Goal: Task Accomplishment & Management: Manage account settings

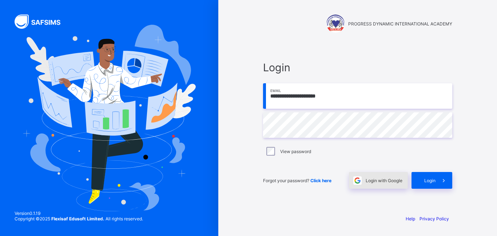
click at [384, 180] on span "Login with Google" at bounding box center [383, 180] width 37 height 5
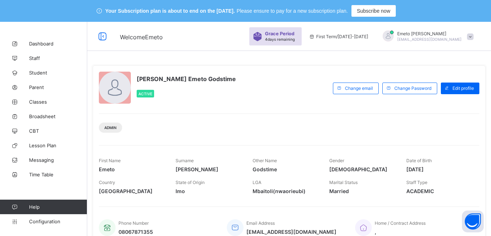
click at [249, 133] on div "Admin" at bounding box center [289, 124] width 381 height 23
click at [32, 57] on span "Staff" at bounding box center [58, 58] width 58 height 6
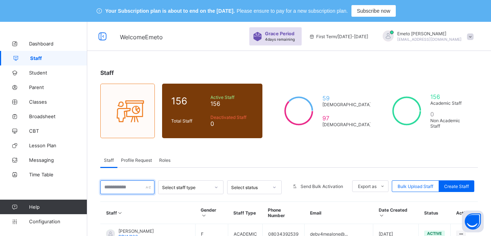
click at [123, 186] on input "text" at bounding box center [127, 187] width 54 height 14
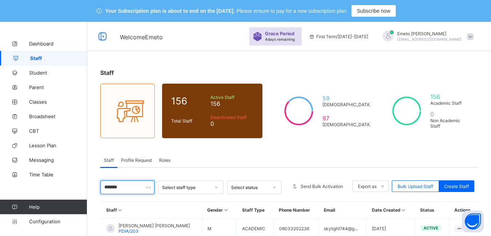
scroll to position [73, 0]
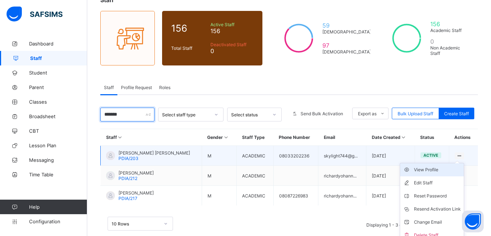
type input "*******"
click at [435, 170] on div "View Profile" at bounding box center [437, 169] width 47 height 7
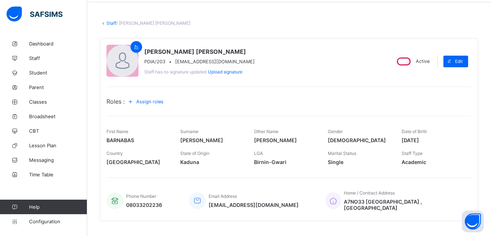
scroll to position [36, 0]
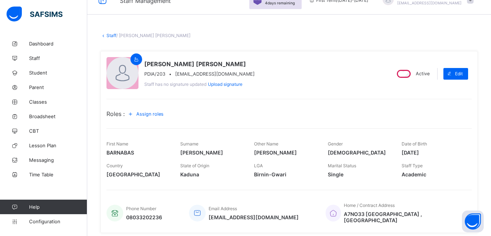
click at [160, 113] on span "Assign roles" at bounding box center [149, 113] width 27 height 5
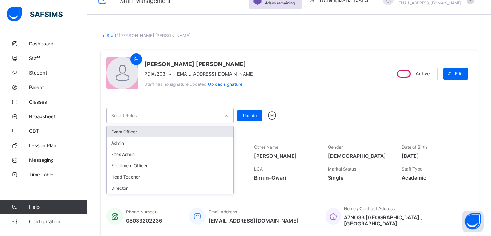
click at [224, 116] on div at bounding box center [226, 116] width 12 height 12
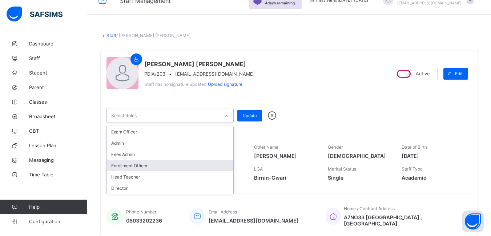
click at [143, 165] on div "Enrollment Officer" at bounding box center [170, 165] width 127 height 11
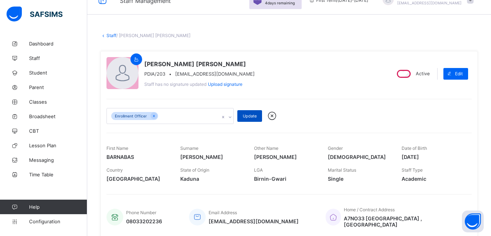
click at [250, 117] on span "Update" at bounding box center [250, 115] width 14 height 5
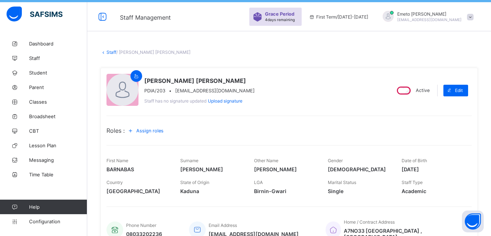
scroll to position [0, 0]
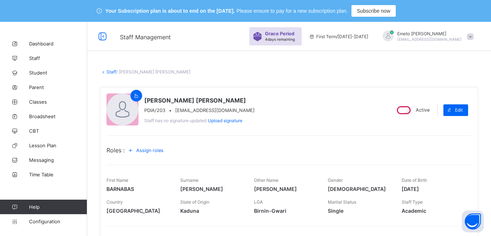
click at [111, 71] on link "Staff" at bounding box center [112, 71] width 10 height 5
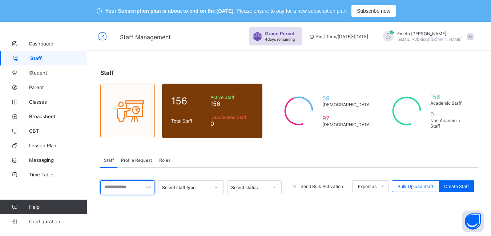
click at [126, 186] on input "text" at bounding box center [127, 187] width 54 height 14
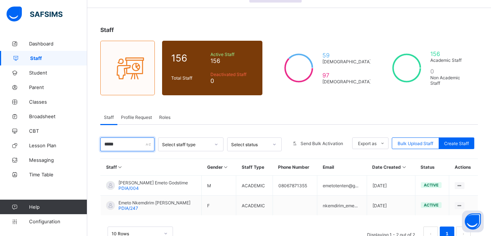
scroll to position [66, 0]
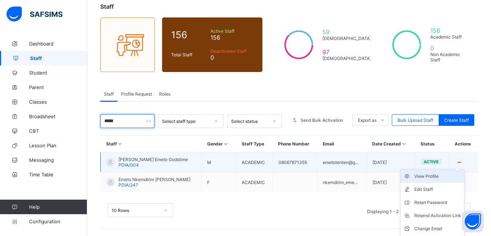
type input "*****"
click at [432, 177] on div "View Profile" at bounding box center [437, 176] width 47 height 7
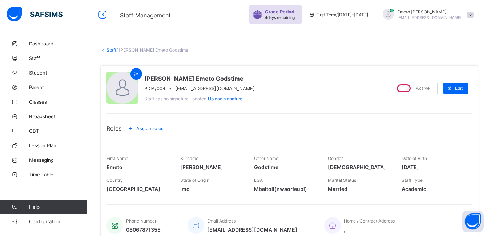
scroll to position [66, 0]
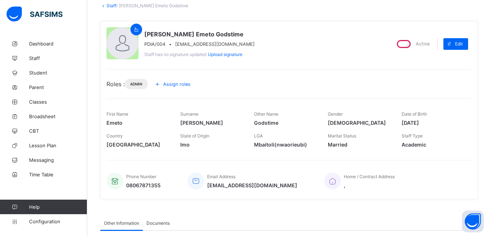
click at [186, 83] on span "Assign roles" at bounding box center [176, 83] width 27 height 5
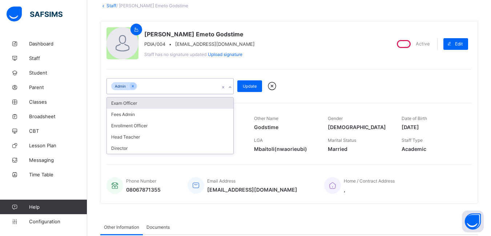
click at [229, 87] on icon at bounding box center [230, 87] width 4 height 7
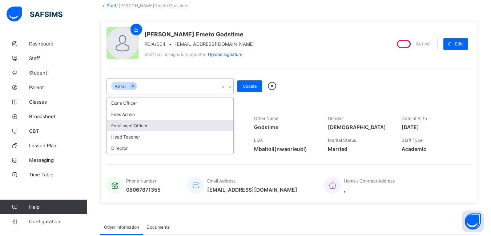
click at [132, 125] on div "Enrollment Officer" at bounding box center [170, 125] width 127 height 11
click at [132, 125] on div "Head Teacher" at bounding box center [170, 125] width 127 height 11
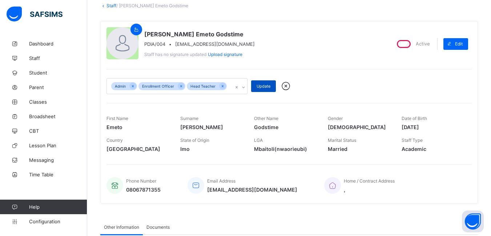
click at [261, 87] on span "Update" at bounding box center [264, 86] width 14 height 5
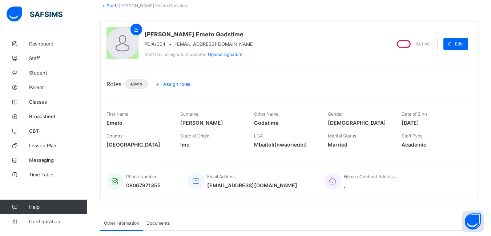
scroll to position [0, 0]
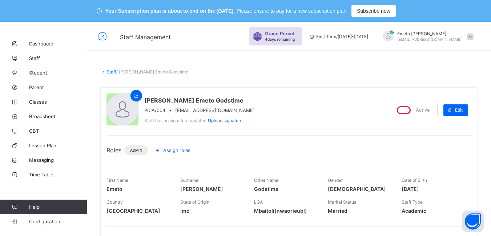
click at [109, 71] on link "Staff" at bounding box center [112, 71] width 10 height 5
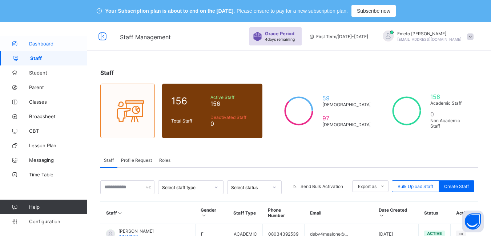
click at [36, 43] on span "Dashboard" at bounding box center [58, 44] width 58 height 6
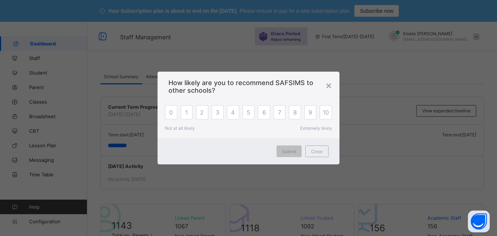
click at [329, 88] on div "×" at bounding box center [328, 85] width 7 height 12
click at [371, 80] on div "School Summary Attendance Analytics Performance Analytics" at bounding box center [291, 76] width 383 height 15
